Goal: Transaction & Acquisition: Purchase product/service

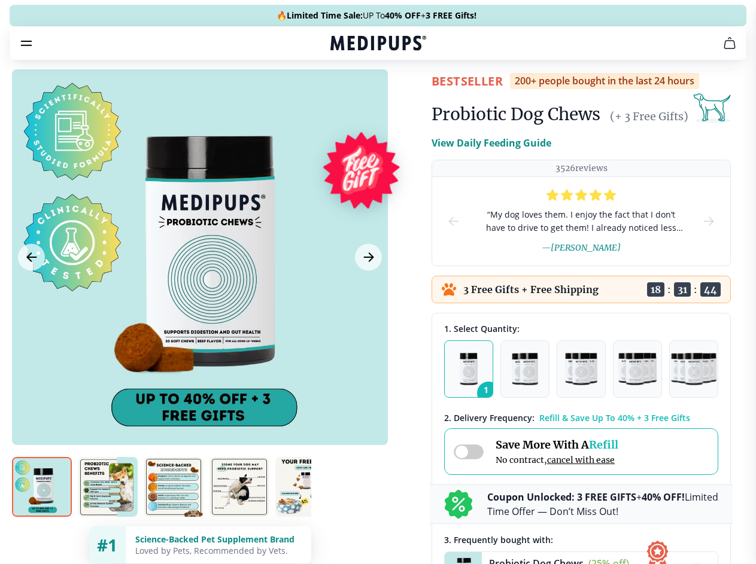
click at [344, 96] on span "Supplements" at bounding box center [374, 102] width 60 height 12
click at [405, 95] on icon "button" at bounding box center [412, 102] width 14 height 14
click at [722, 50] on icon "cart" at bounding box center [729, 43] width 14 height 14
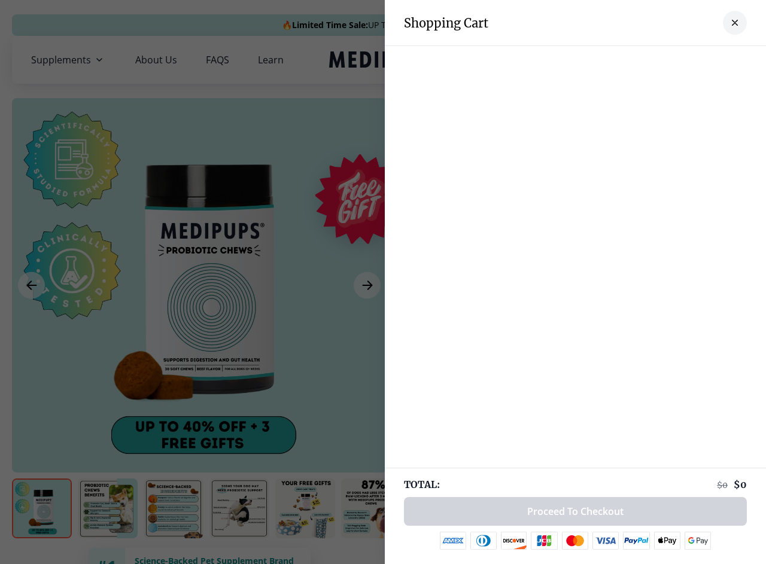
click at [582, 60] on div at bounding box center [575, 58] width 381 height 24
click at [675, 60] on div at bounding box center [575, 58] width 381 height 24
click at [715, 60] on div at bounding box center [575, 58] width 381 height 24
click at [199, 285] on div at bounding box center [383, 282] width 766 height 564
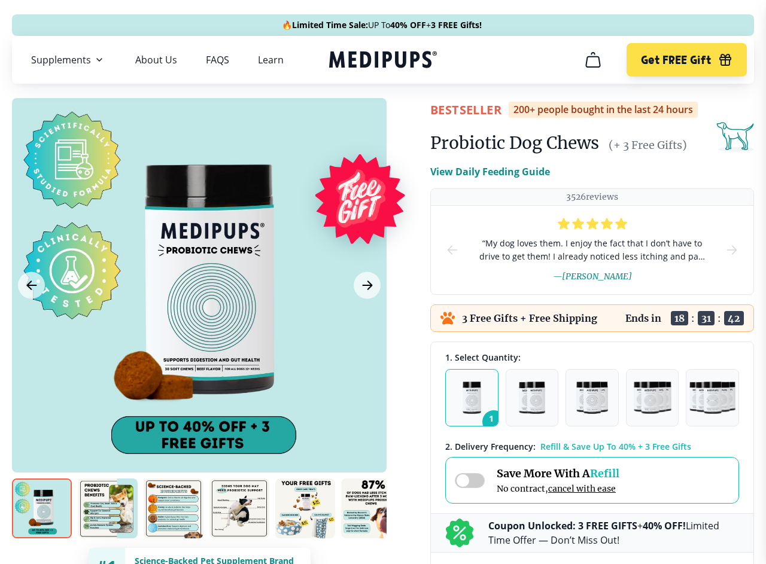
click at [31, 285] on icon "Previous Image" at bounding box center [31, 285] width 9 height 8
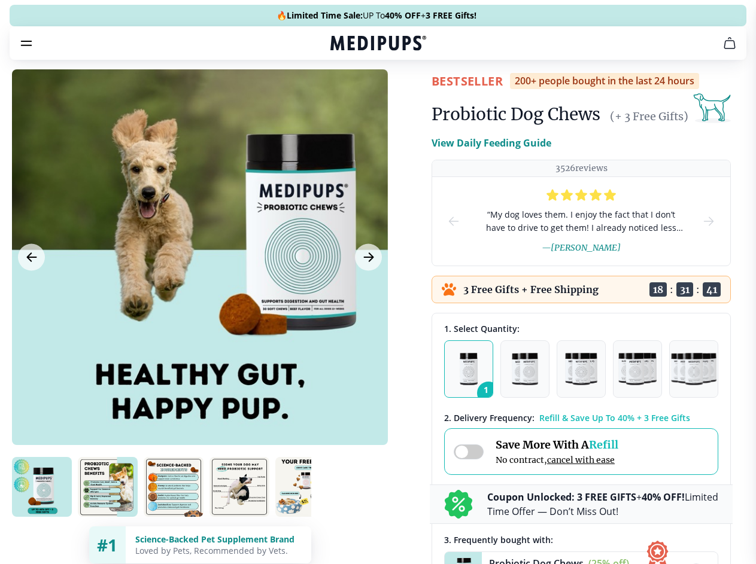
click at [367, 261] on icon "Next Image" at bounding box center [368, 257] width 9 height 8
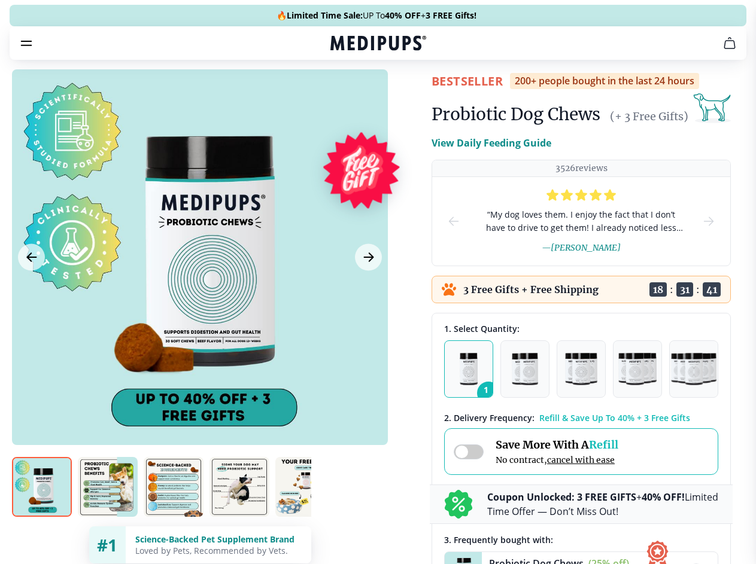
click at [42, 509] on img at bounding box center [42, 487] width 60 height 60
